Goal: Information Seeking & Learning: Learn about a topic

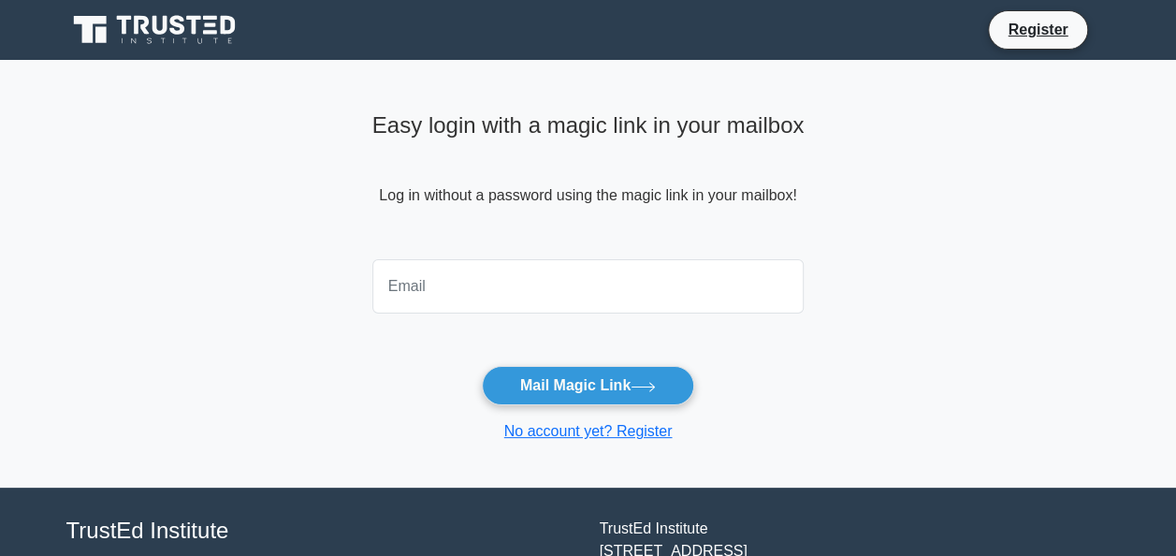
click at [582, 305] on input "email" at bounding box center [588, 286] width 432 height 54
type input "jyothishkunji@outlook.com"
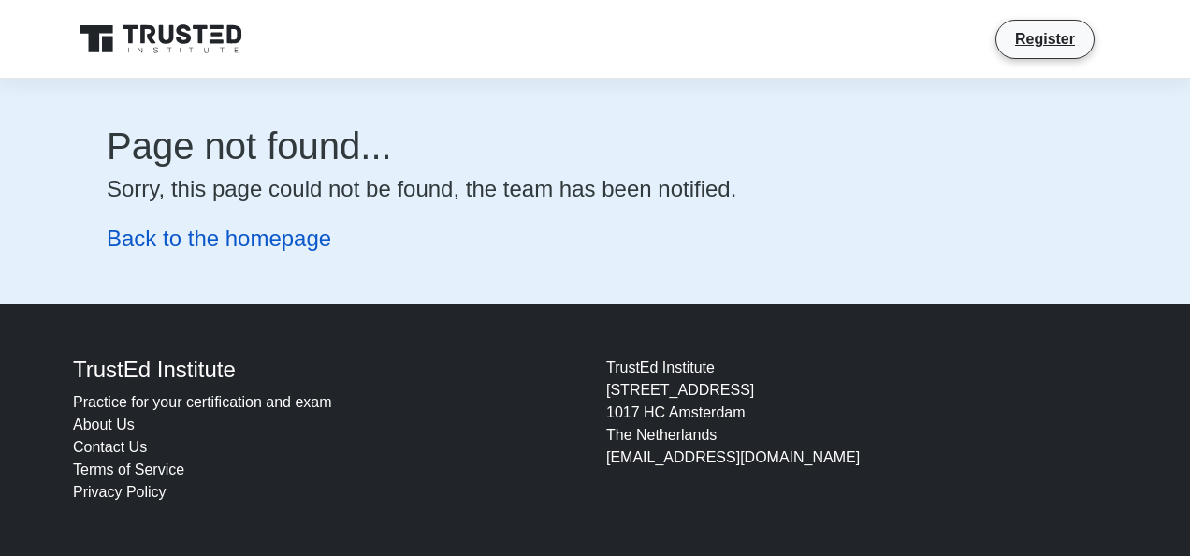
click at [257, 241] on link "Back to the homepage" at bounding box center [219, 237] width 225 height 25
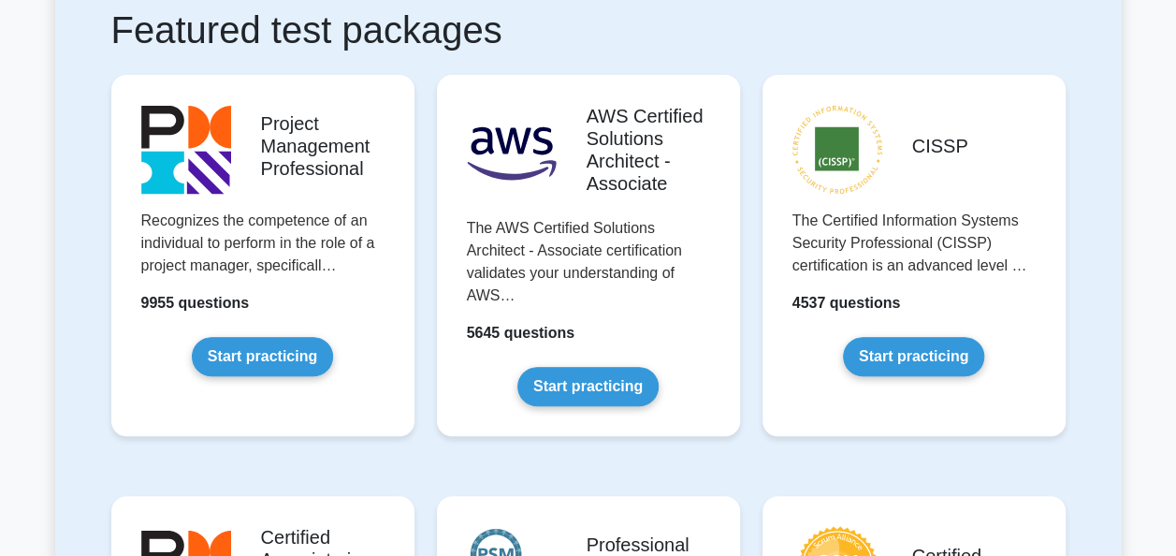
scroll to position [412, 0]
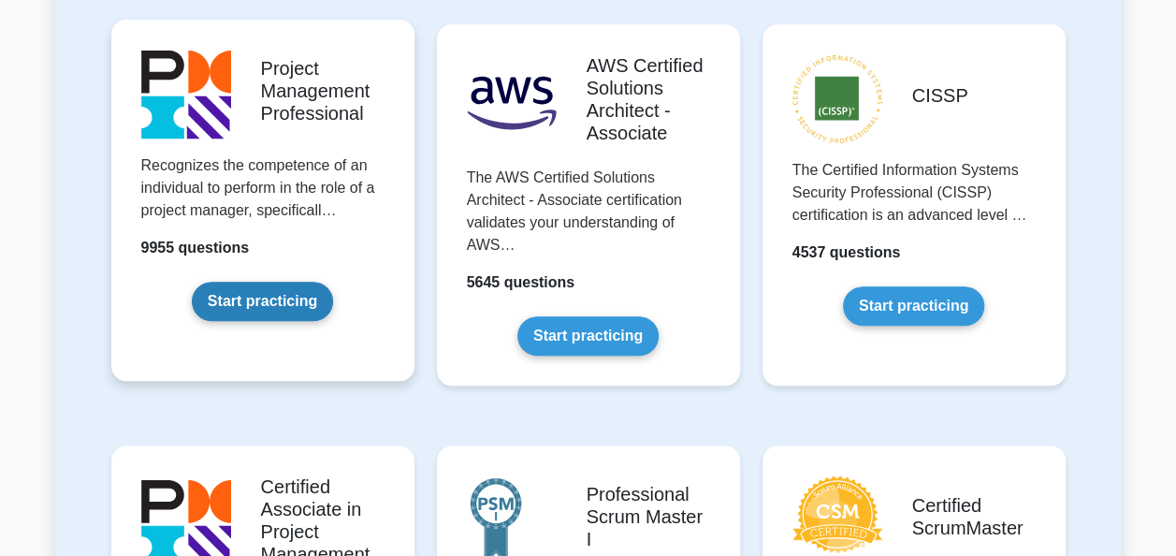
click at [244, 305] on link "Start practicing" at bounding box center [262, 301] width 141 height 39
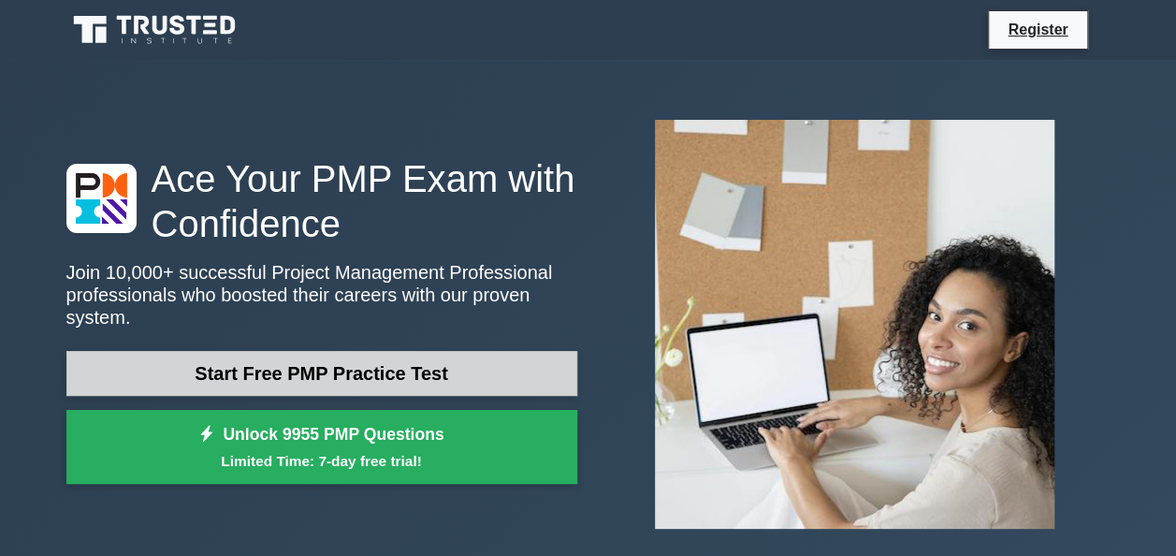
click at [325, 364] on link "Start Free PMP Practice Test" at bounding box center [321, 373] width 511 height 45
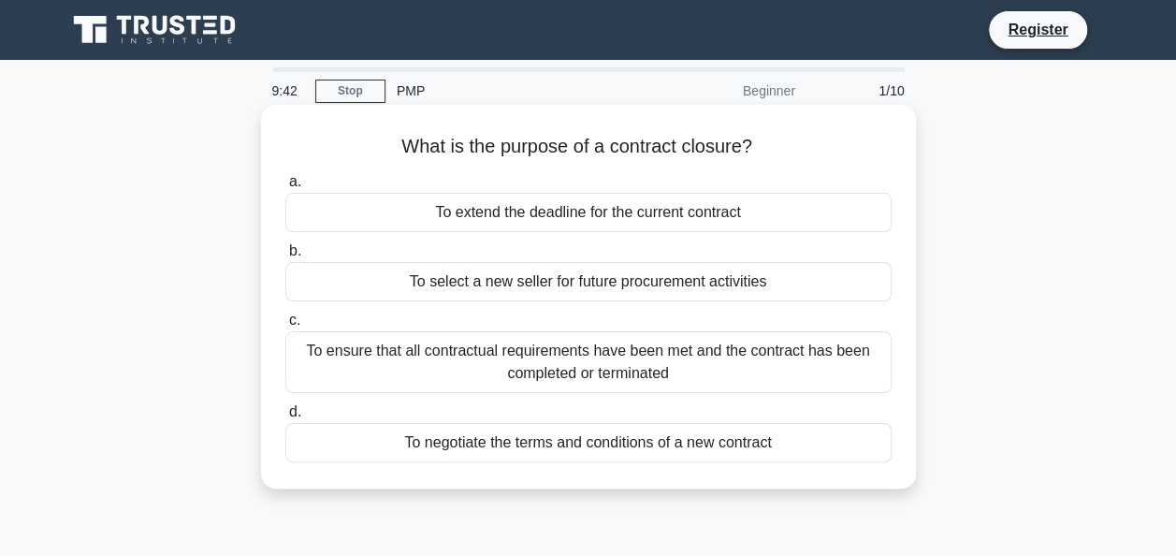
click at [461, 355] on div "To ensure that all contractual requirements have been met and the contract has …" at bounding box center [588, 362] width 606 height 62
click at [285, 327] on input "c. To ensure that all contractual requirements have been met and the contract h…" at bounding box center [285, 320] width 0 height 12
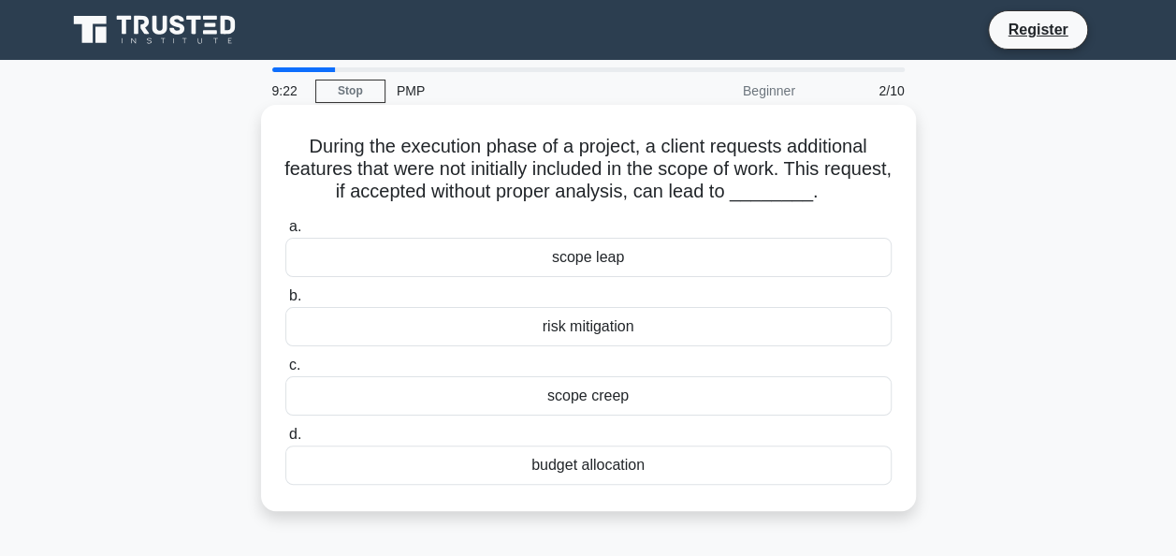
click at [573, 399] on div "scope creep" at bounding box center [588, 395] width 606 height 39
click at [285, 371] on input "c. scope creep" at bounding box center [285, 365] width 0 height 12
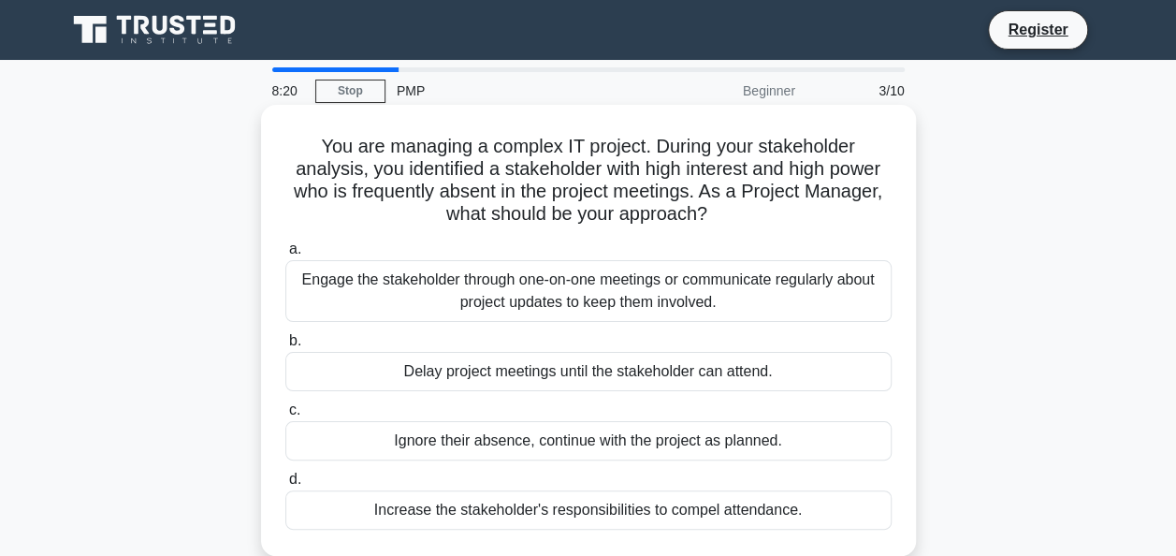
click at [500, 277] on div "Engage the stakeholder through one-on-one meetings or communicate regularly abo…" at bounding box center [588, 291] width 606 height 62
click at [285, 255] on input "a. Engage the stakeholder through one-on-one meetings or communicate regularly …" at bounding box center [285, 249] width 0 height 12
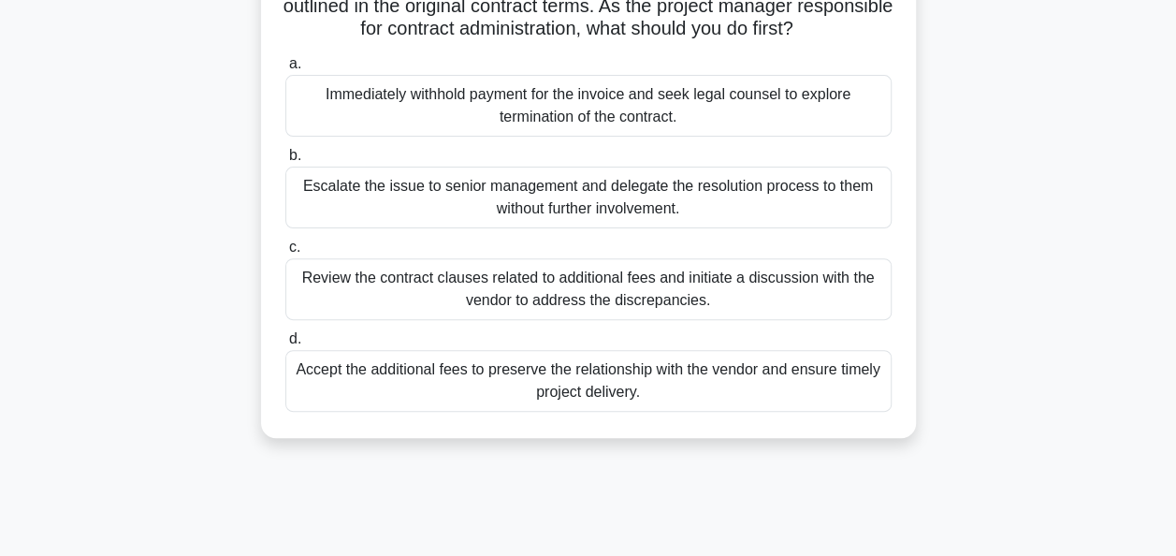
scroll to position [193, 0]
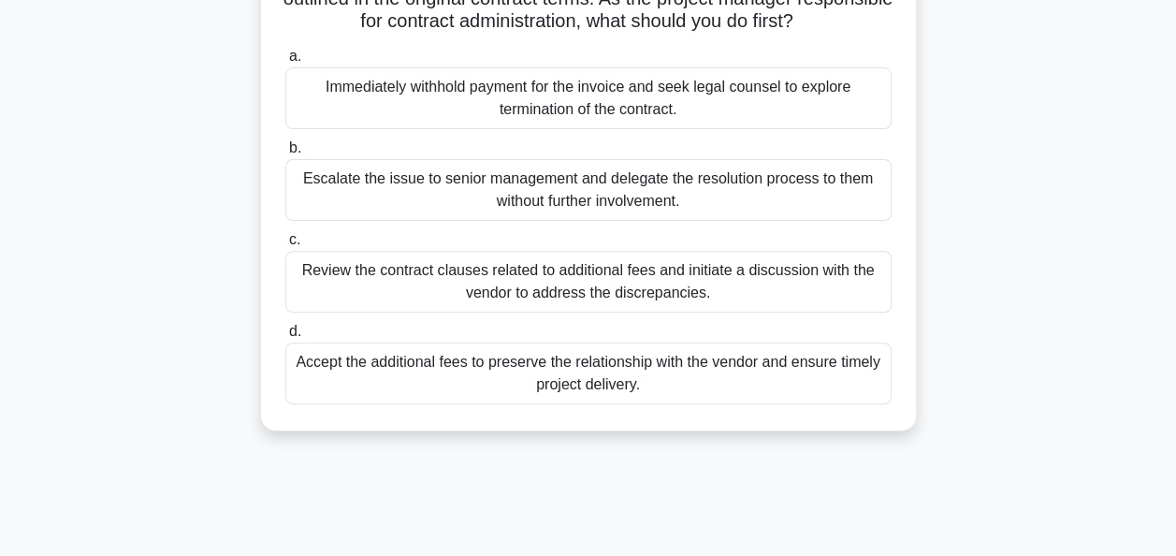
click at [506, 280] on div "Review the contract clauses related to additional fees and initiate a discussio…" at bounding box center [588, 282] width 606 height 62
click at [285, 246] on input "c. Review the contract clauses related to additional fees and initiate a discus…" at bounding box center [285, 240] width 0 height 12
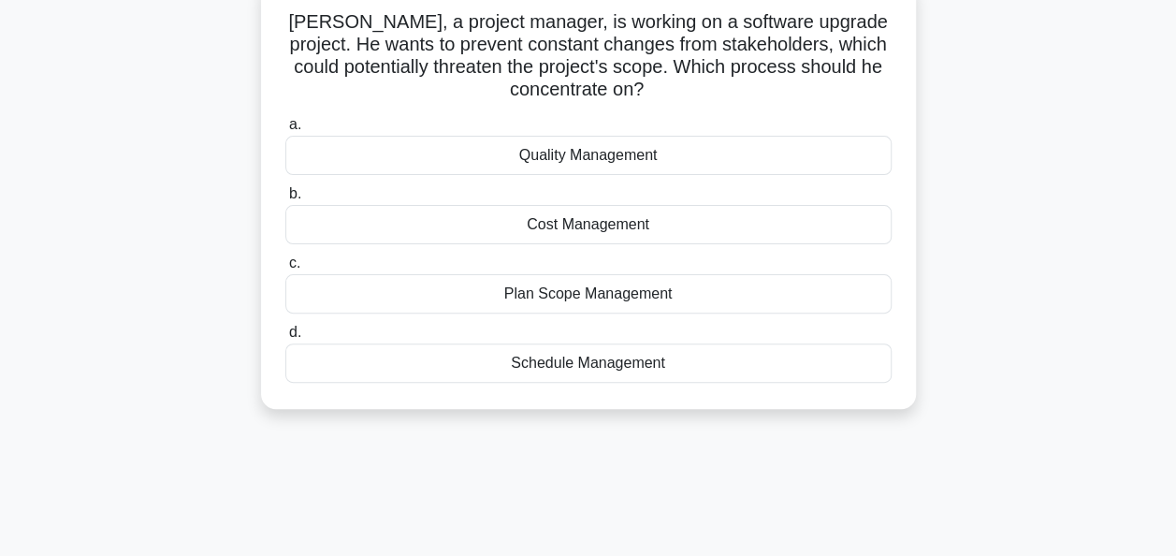
scroll to position [0, 0]
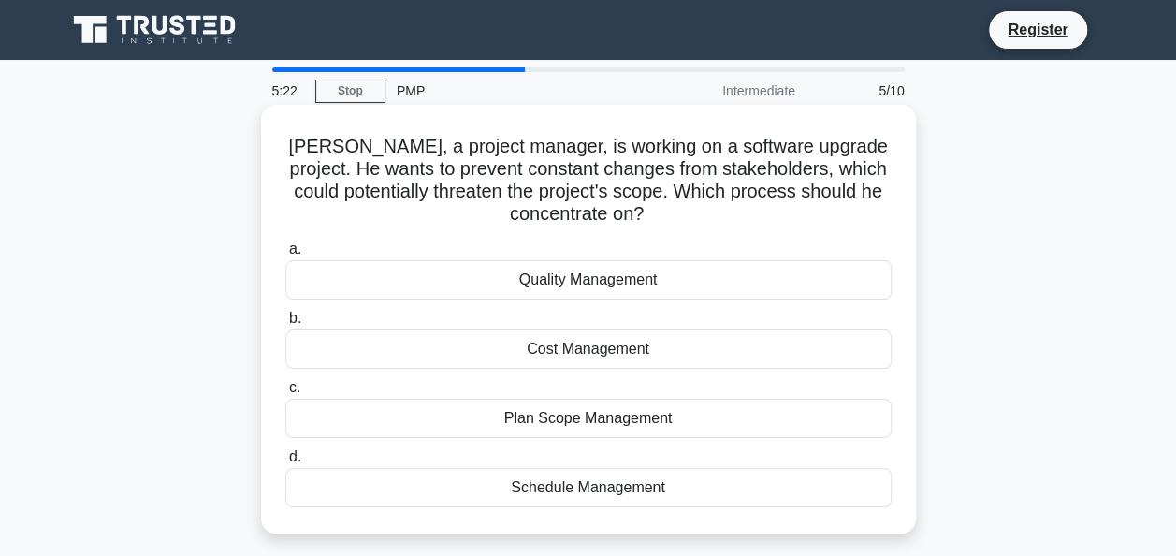
click at [659, 421] on div "Plan Scope Management" at bounding box center [588, 418] width 606 height 39
click at [285, 394] on input "c. Plan Scope Management" at bounding box center [285, 388] width 0 height 12
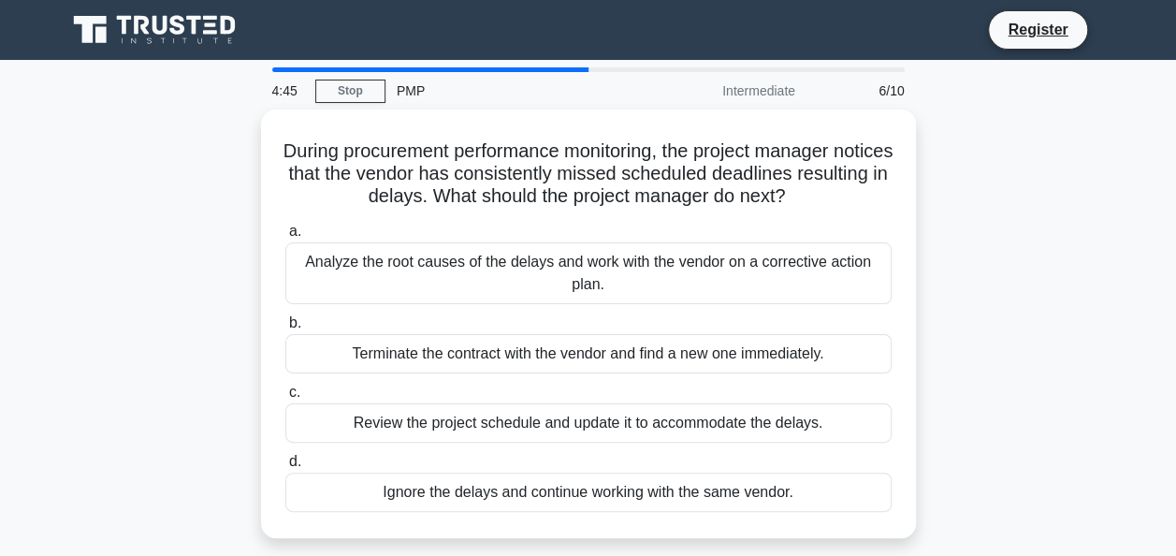
click at [659, 421] on div "Review the project schedule and update it to accommodate the delays." at bounding box center [588, 422] width 606 height 39
click at [285, 399] on input "c. Review the project schedule and update it to accommodate the delays." at bounding box center [285, 392] width 0 height 12
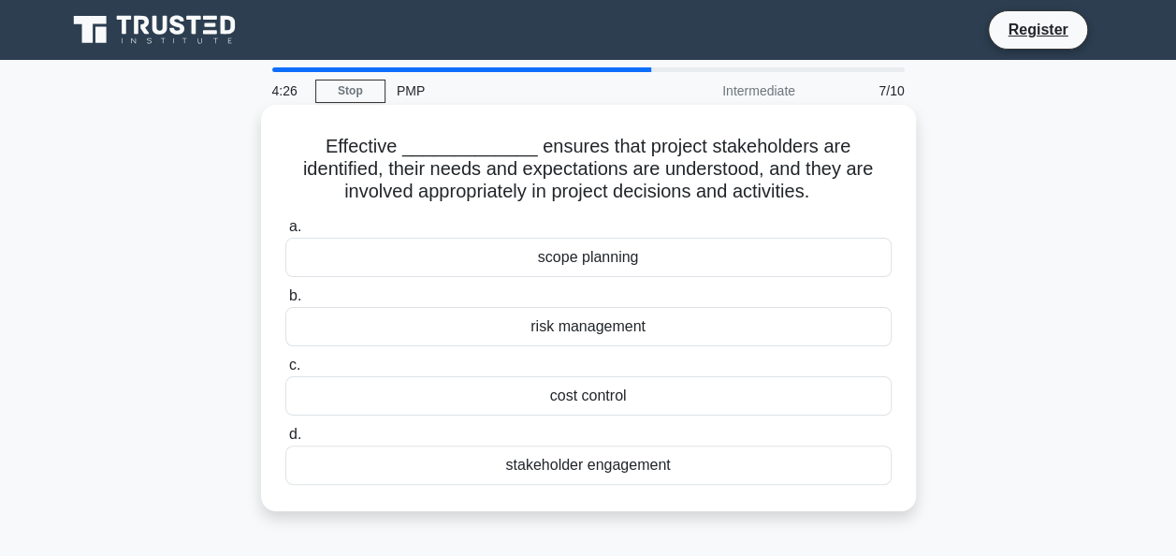
click at [661, 465] on div "stakeholder engagement" at bounding box center [588, 464] width 606 height 39
click at [285, 441] on input "d. stakeholder engagement" at bounding box center [285, 435] width 0 height 12
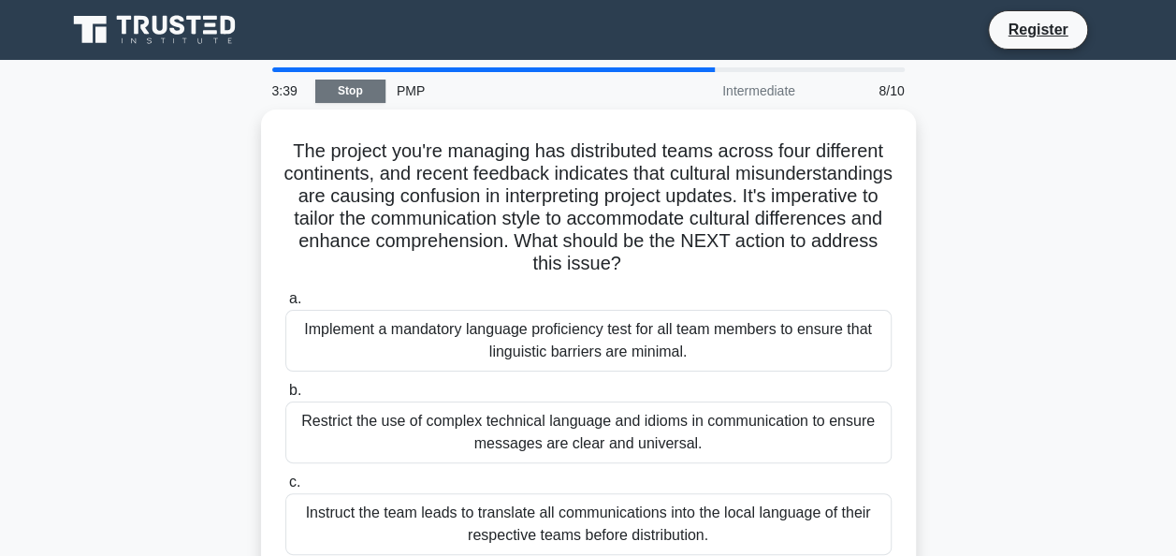
click at [352, 96] on link "Stop" at bounding box center [350, 91] width 70 height 23
